Goal: Navigation & Orientation: Find specific page/section

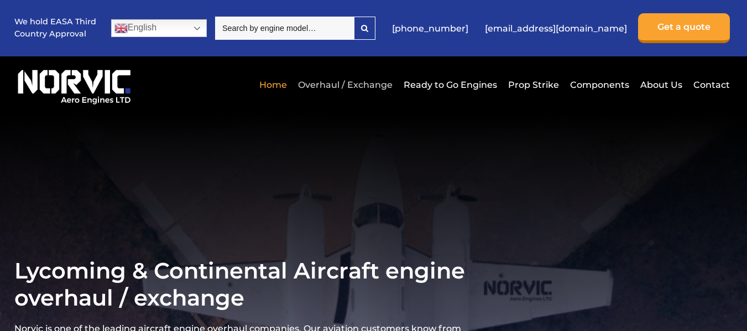
click at [377, 83] on link "Overhaul / Exchange" at bounding box center [345, 84] width 100 height 27
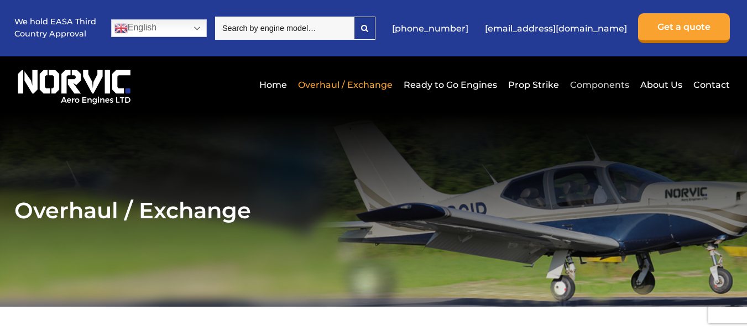
click at [587, 83] on link "Components" at bounding box center [599, 84] width 65 height 27
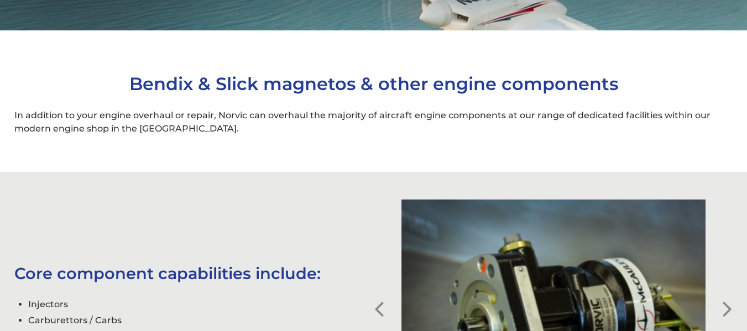
scroll to position [387, 0]
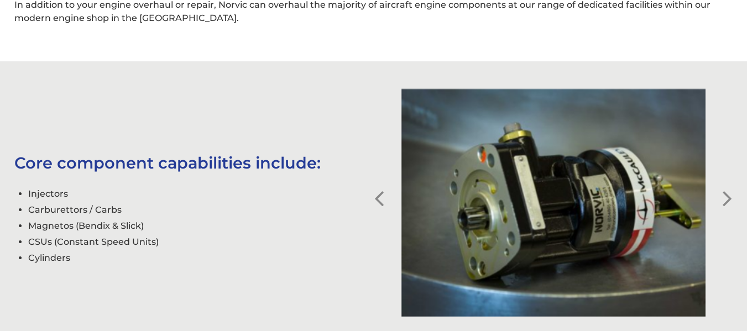
click at [726, 196] on button "Next" at bounding box center [726, 190] width 11 height 11
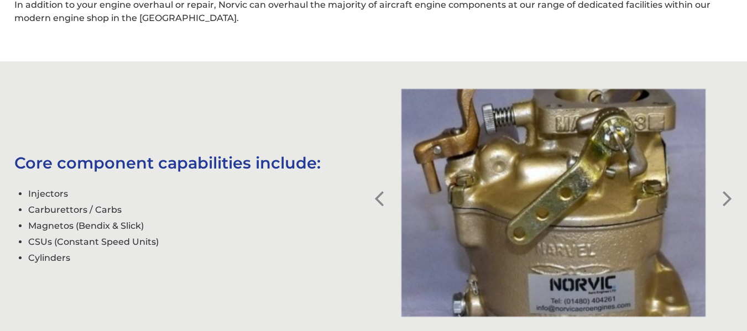
click at [726, 196] on button "Next" at bounding box center [726, 190] width 11 height 11
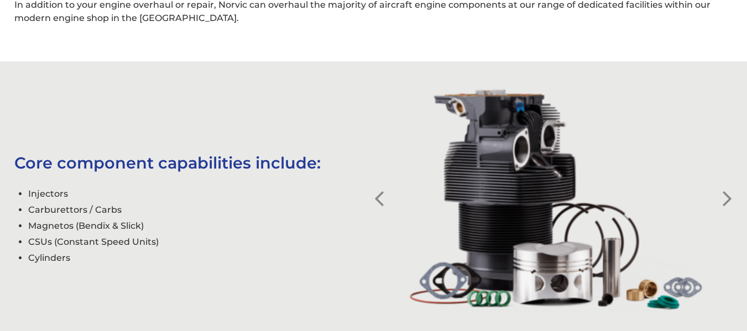
click at [726, 196] on button "Next" at bounding box center [726, 190] width 11 height 11
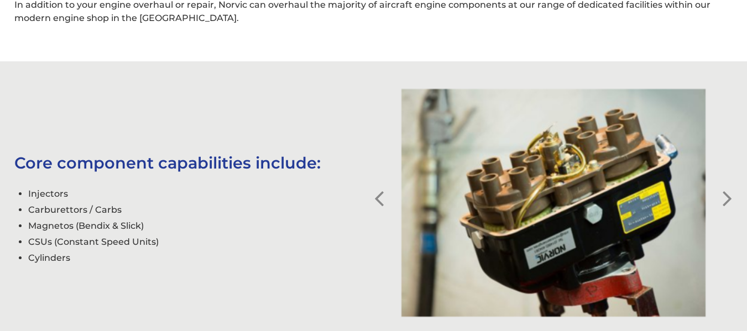
click at [726, 196] on button "Next" at bounding box center [726, 190] width 11 height 11
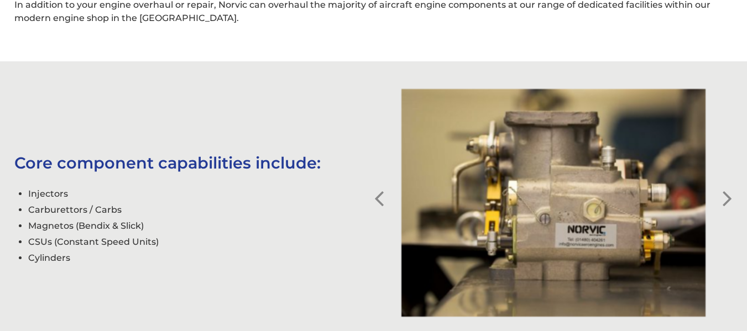
click at [726, 196] on button "Next" at bounding box center [726, 190] width 11 height 11
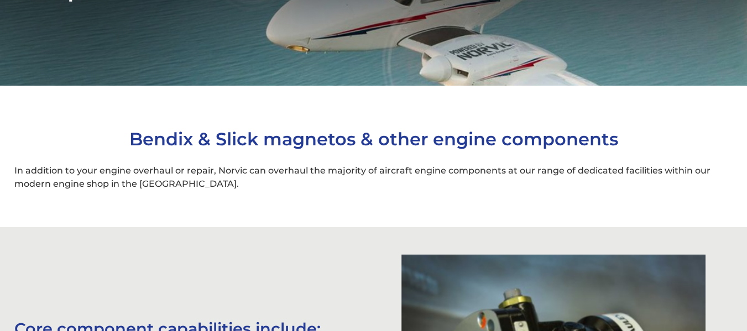
scroll to position [0, 0]
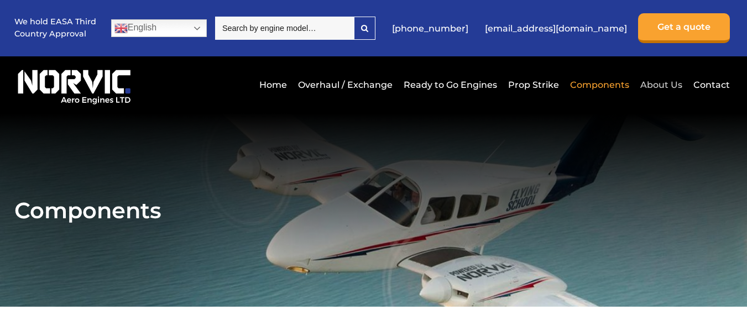
click at [662, 80] on link "About Us" at bounding box center [661, 84] width 48 height 27
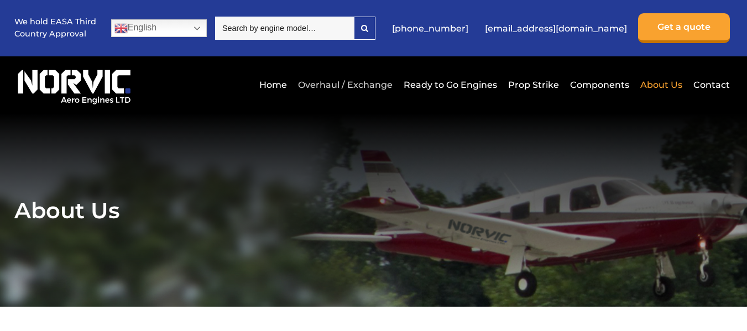
click at [345, 84] on link "Overhaul / Exchange" at bounding box center [345, 84] width 100 height 27
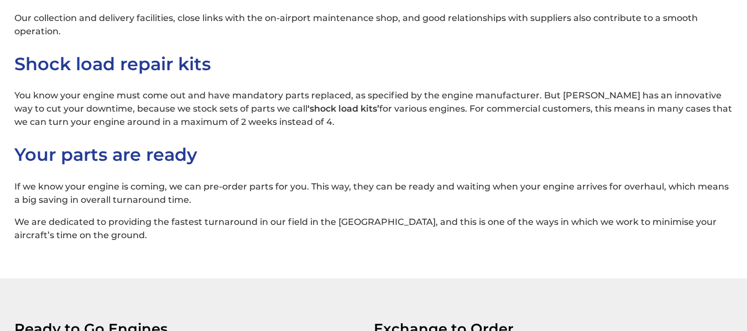
scroll to position [1603, 0]
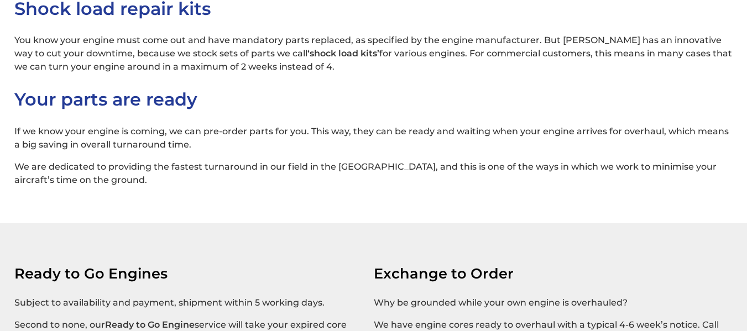
click at [282, 88] on h2 "Your parts are ready" at bounding box center [373, 99] width 719 height 22
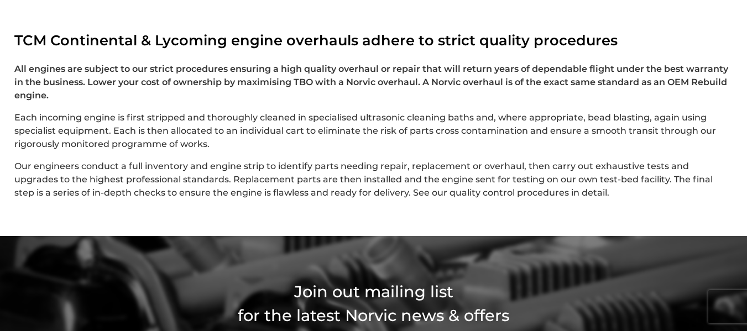
scroll to position [3065, 0]
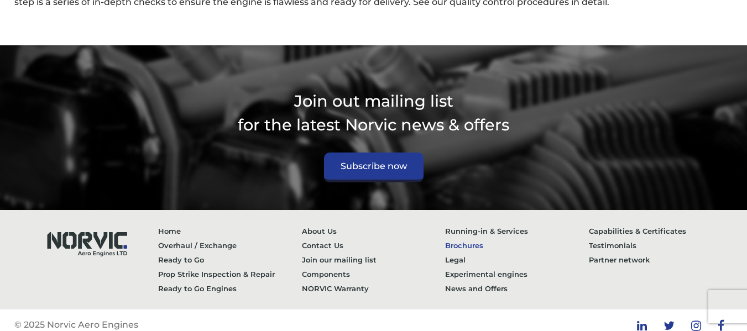
click at [481, 238] on link "Brochures" at bounding box center [517, 245] width 144 height 14
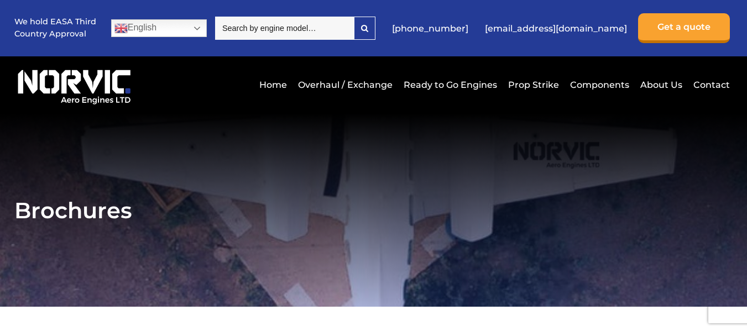
scroll to position [332, 0]
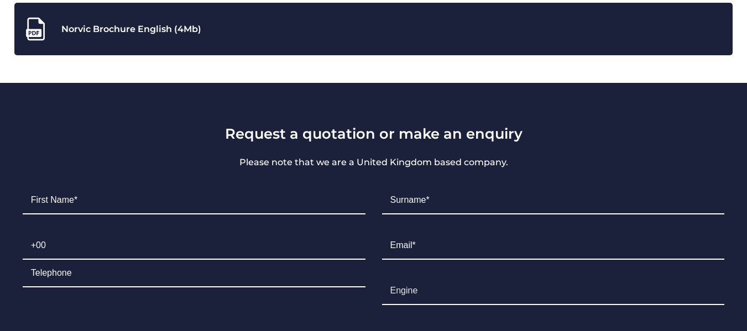
click at [92, 25] on div "Norvic Brochure English (4Mb)" at bounding box center [374, 29] width 702 height 25
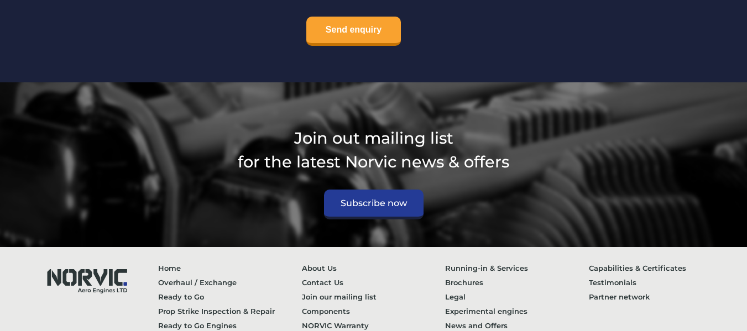
scroll to position [940, 0]
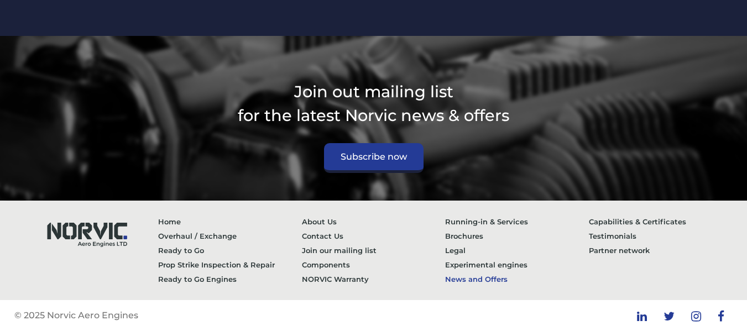
click at [494, 279] on link "News and Offers" at bounding box center [517, 279] width 144 height 14
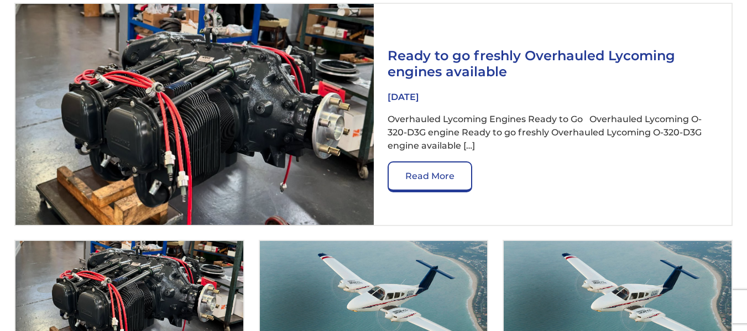
scroll to position [498, 0]
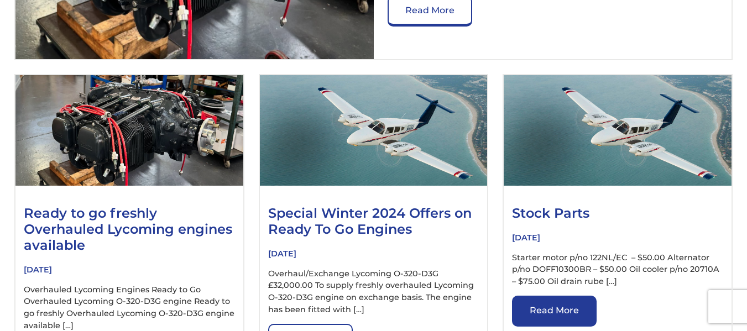
click at [564, 305] on link "Read More" at bounding box center [554, 311] width 85 height 31
